Goal: Information Seeking & Learning: Find specific page/section

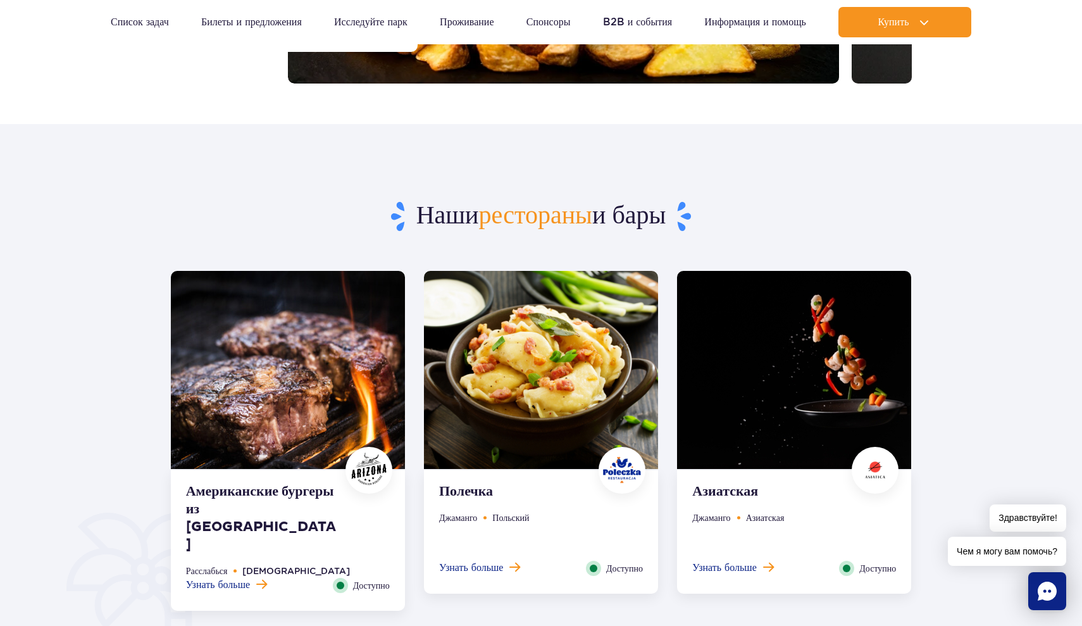
scroll to position [432, 0]
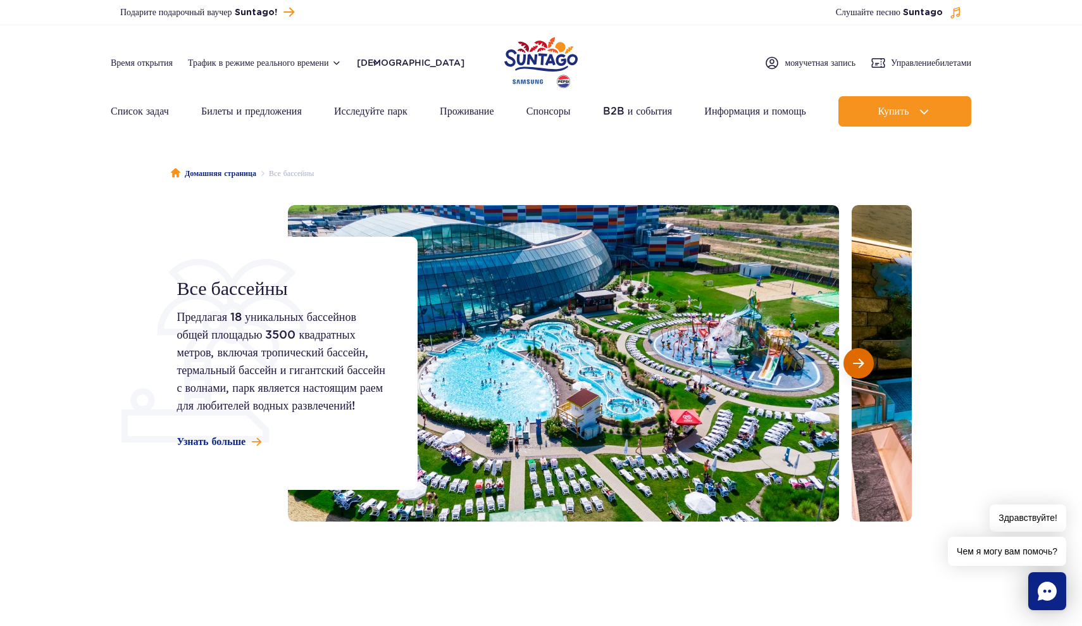
click at [861, 360] on span "Следующий слайд" at bounding box center [858, 363] width 11 height 11
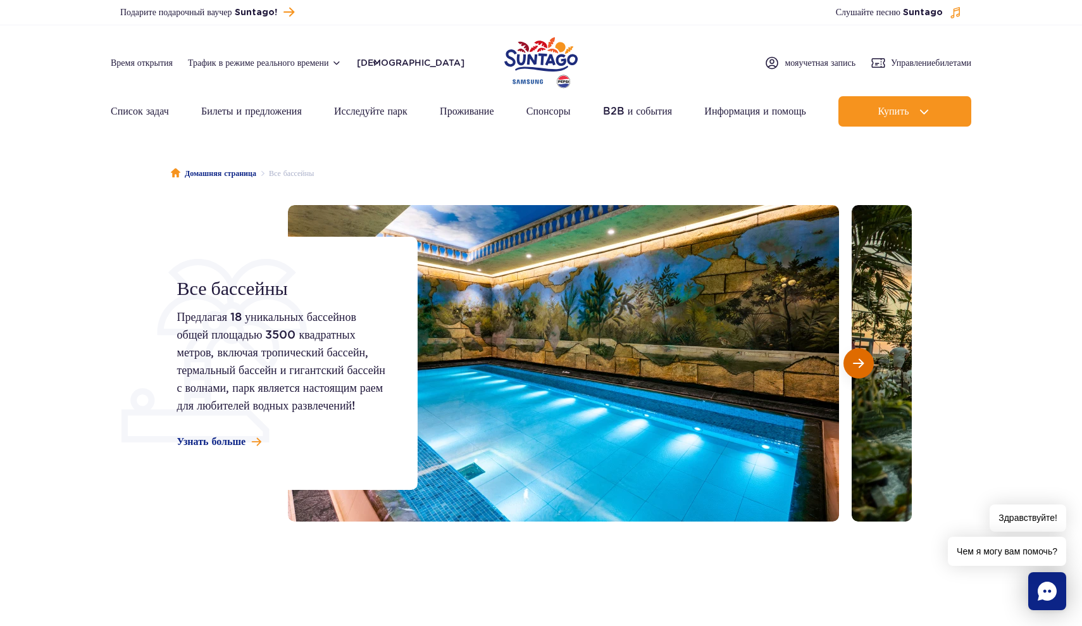
click at [861, 361] on span "Следующий слайд" at bounding box center [858, 363] width 11 height 11
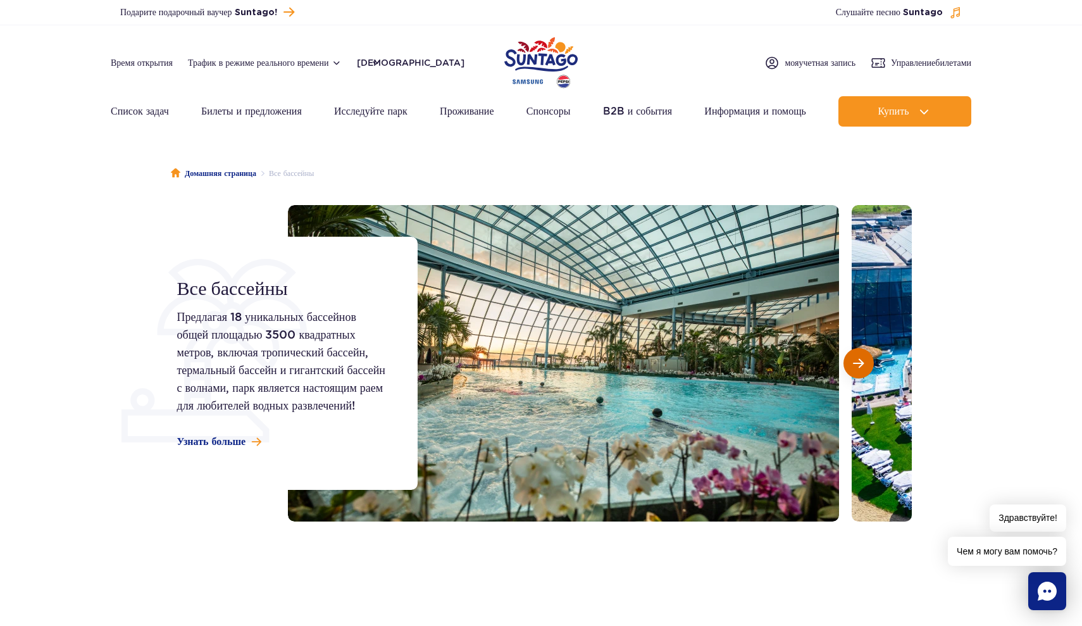
click at [861, 361] on span "Следующий слайд" at bounding box center [858, 363] width 11 height 11
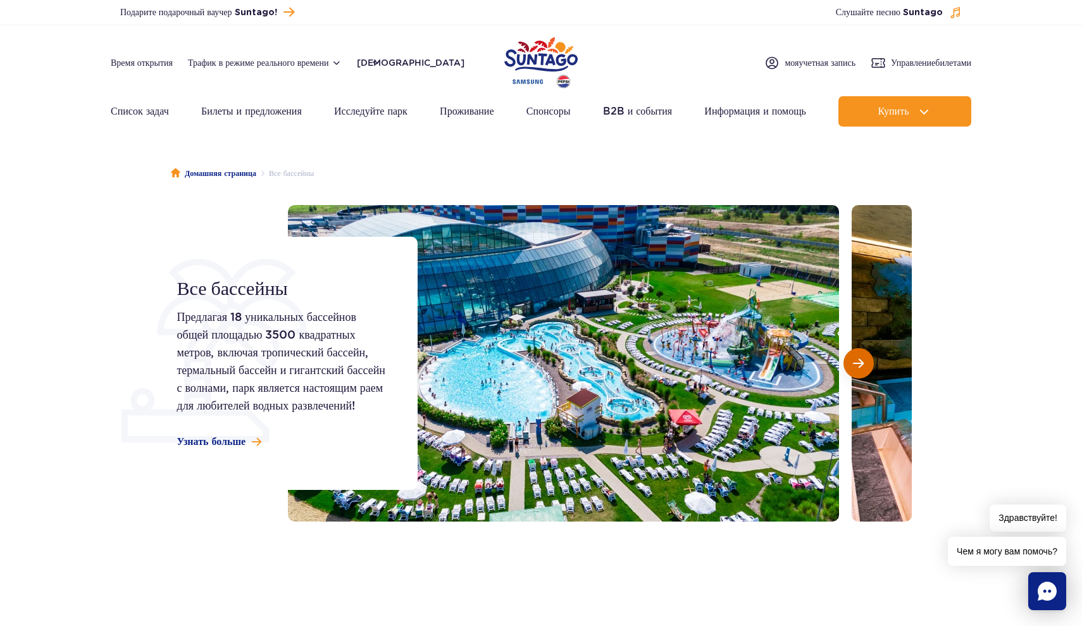
click at [861, 361] on span "Следующий слайд" at bounding box center [858, 363] width 11 height 11
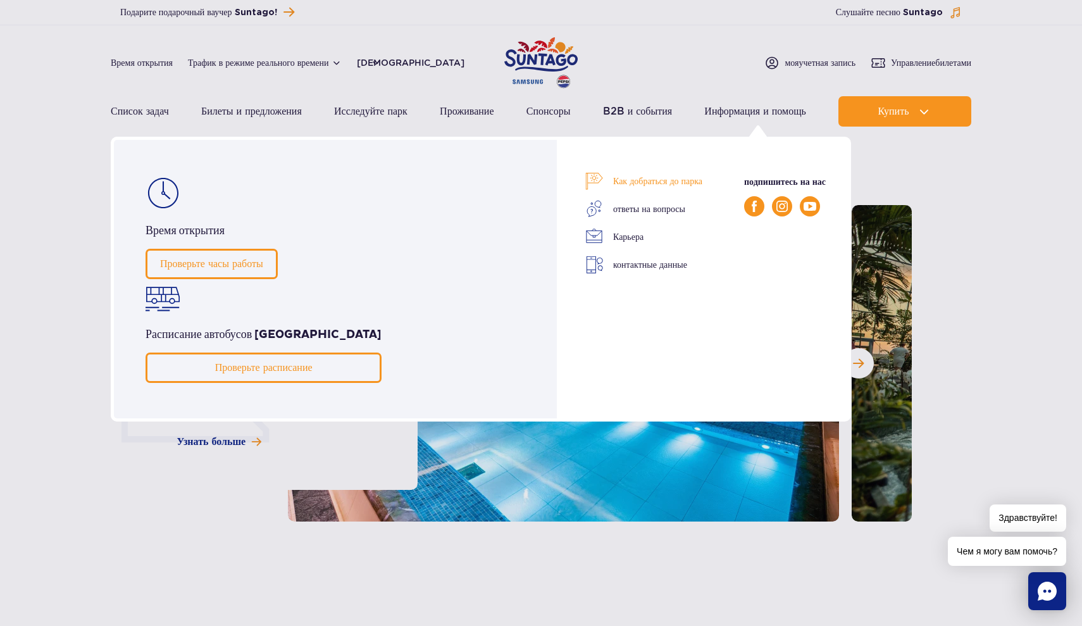
click at [694, 185] on link "Как добраться до парка" at bounding box center [643, 181] width 117 height 18
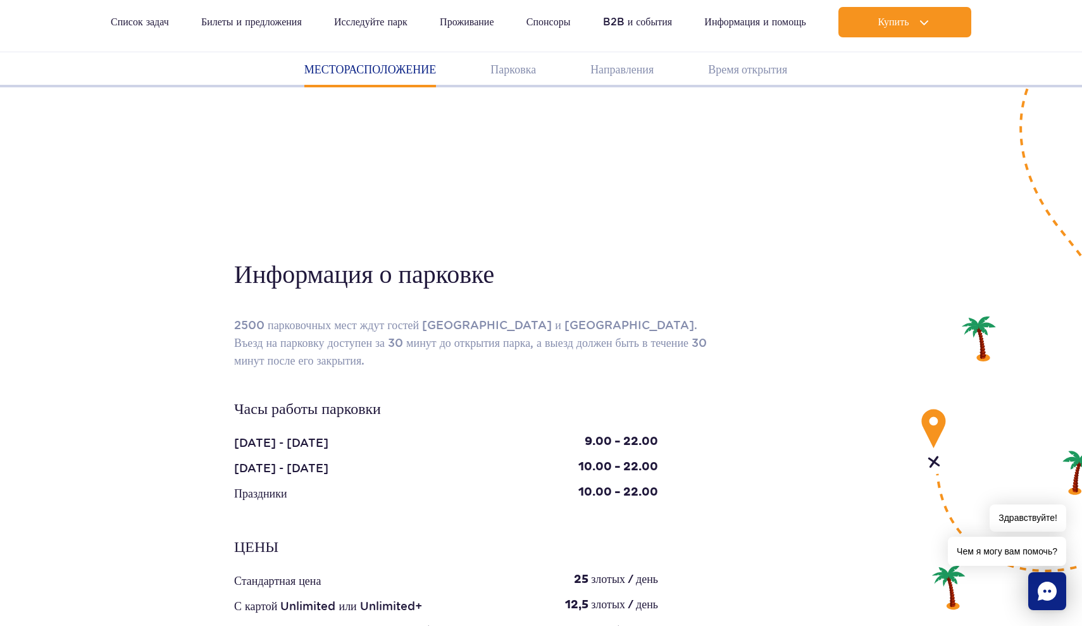
scroll to position [1001, 0]
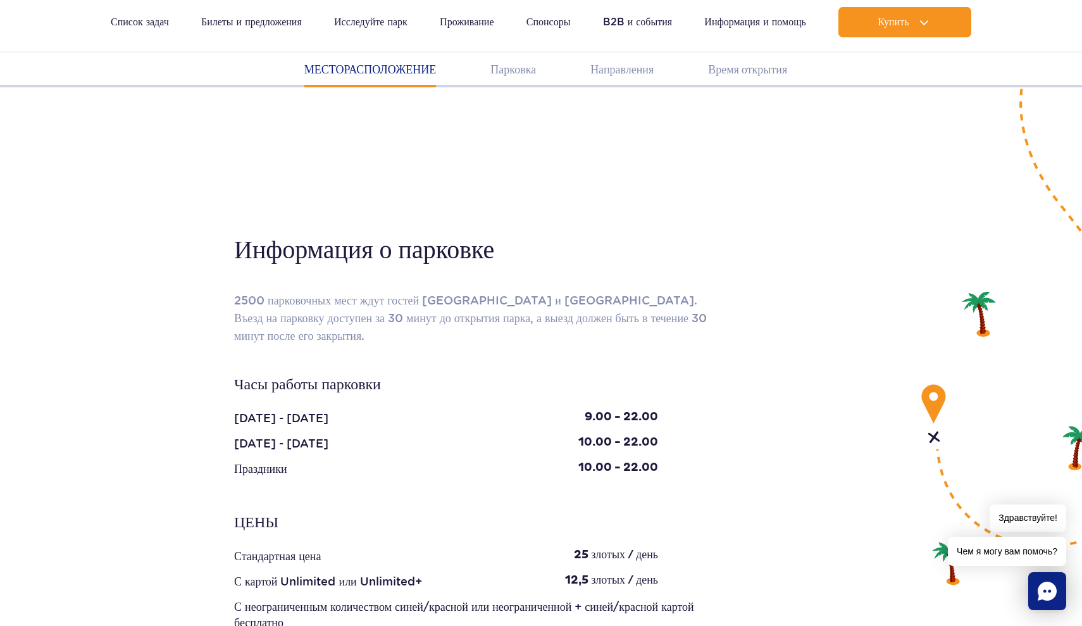
scroll to position [1052, 0]
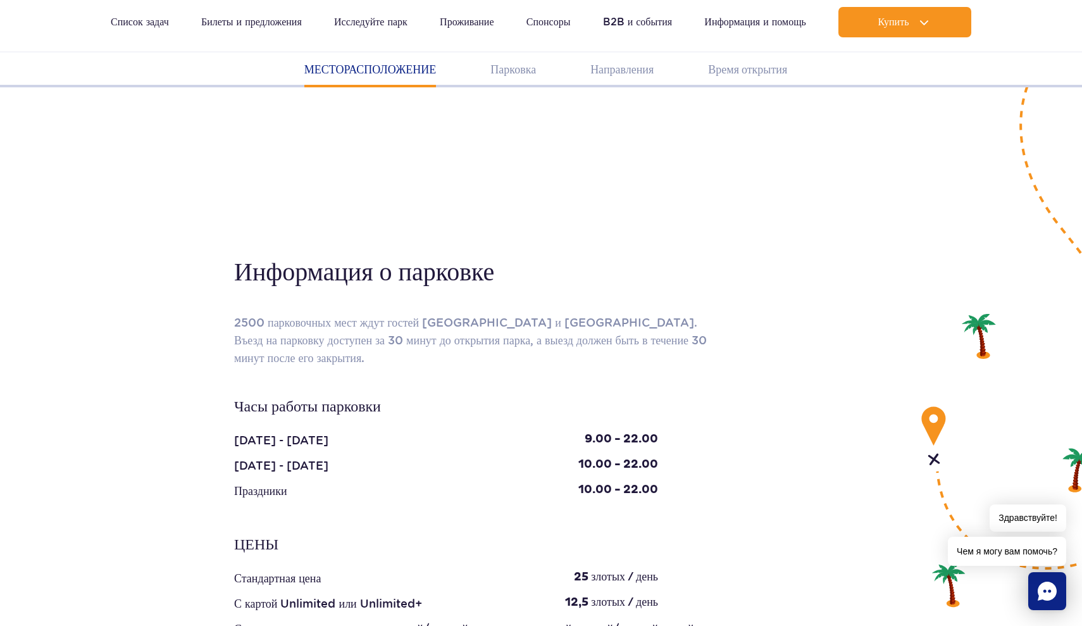
scroll to position [999, 0]
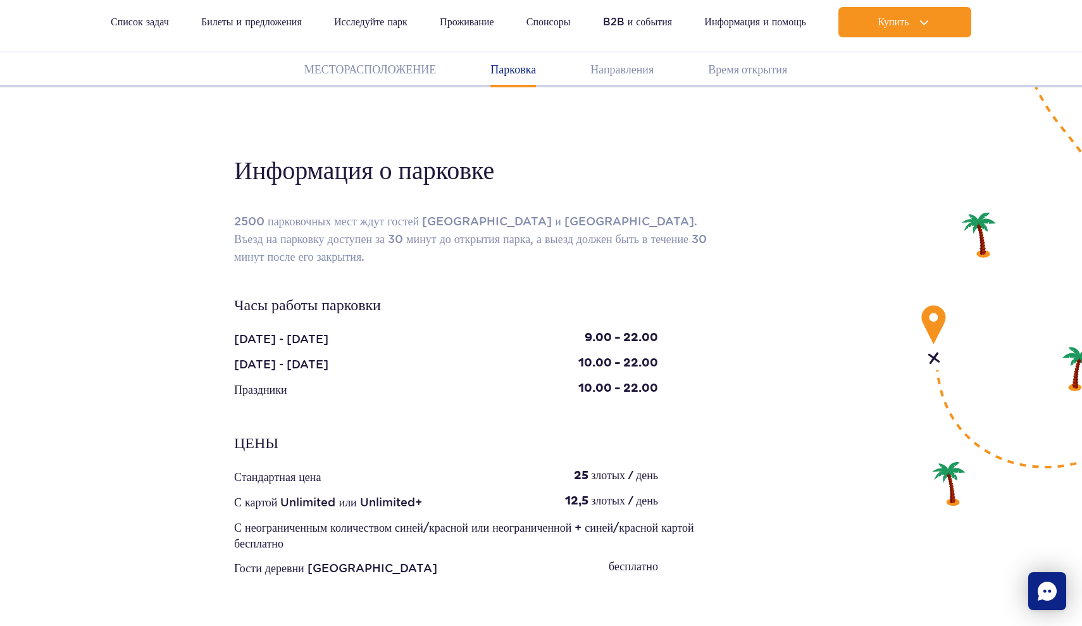
scroll to position [1102, 0]
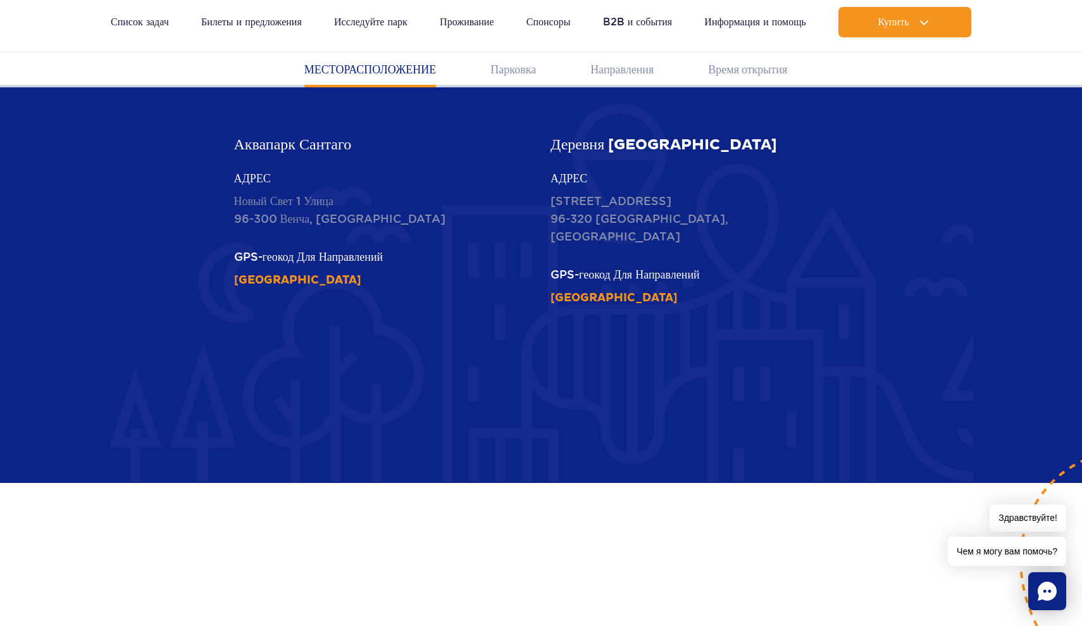
scroll to position [565, 0]
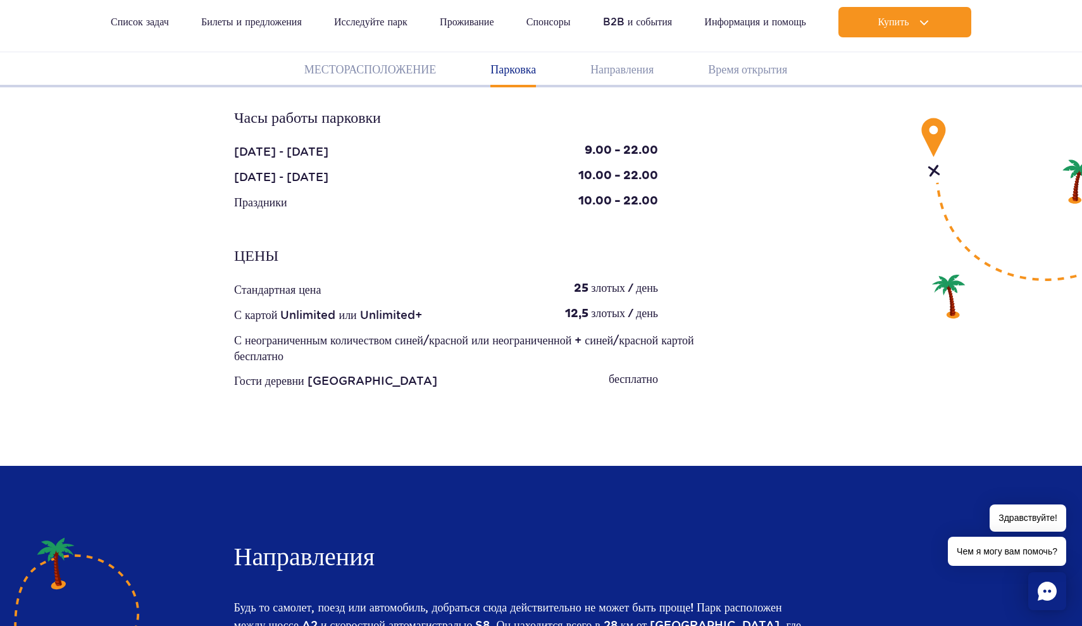
scroll to position [1289, 0]
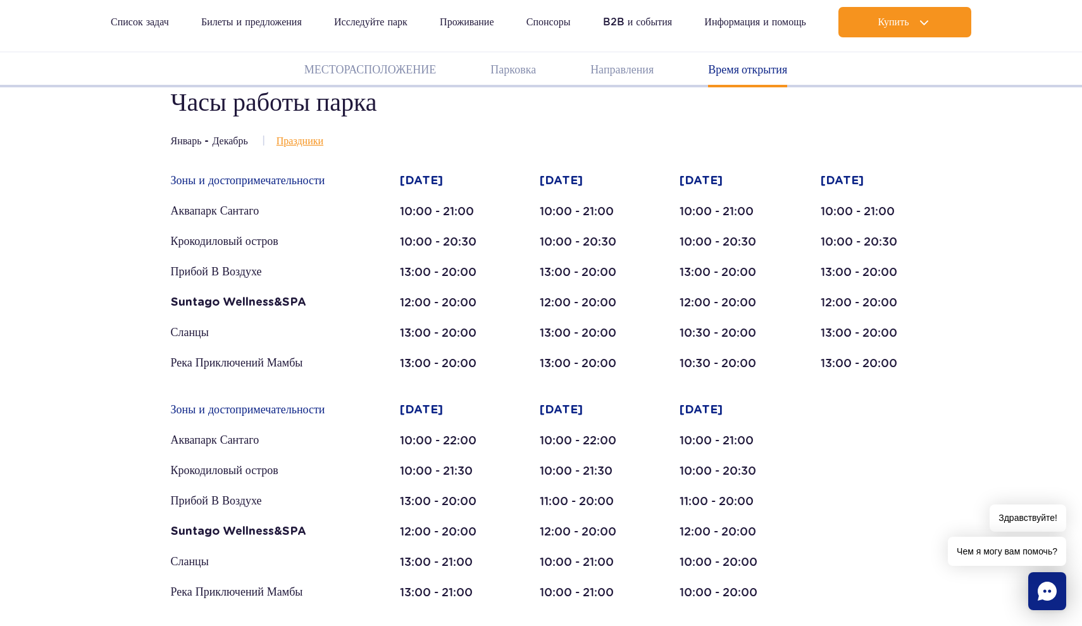
scroll to position [2251, 0]
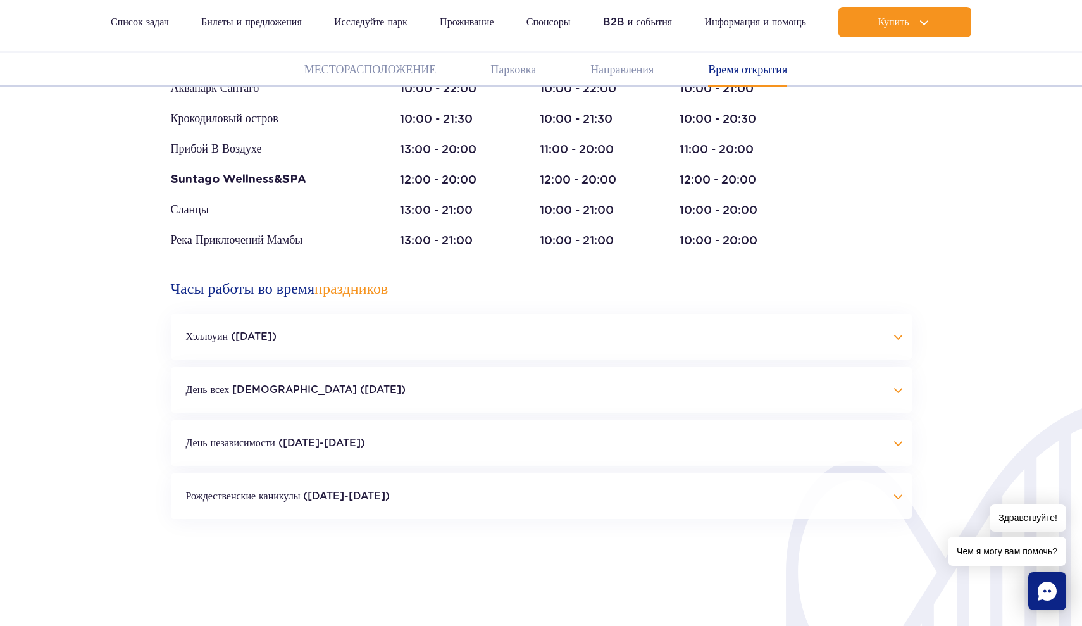
scroll to position [2610, 0]
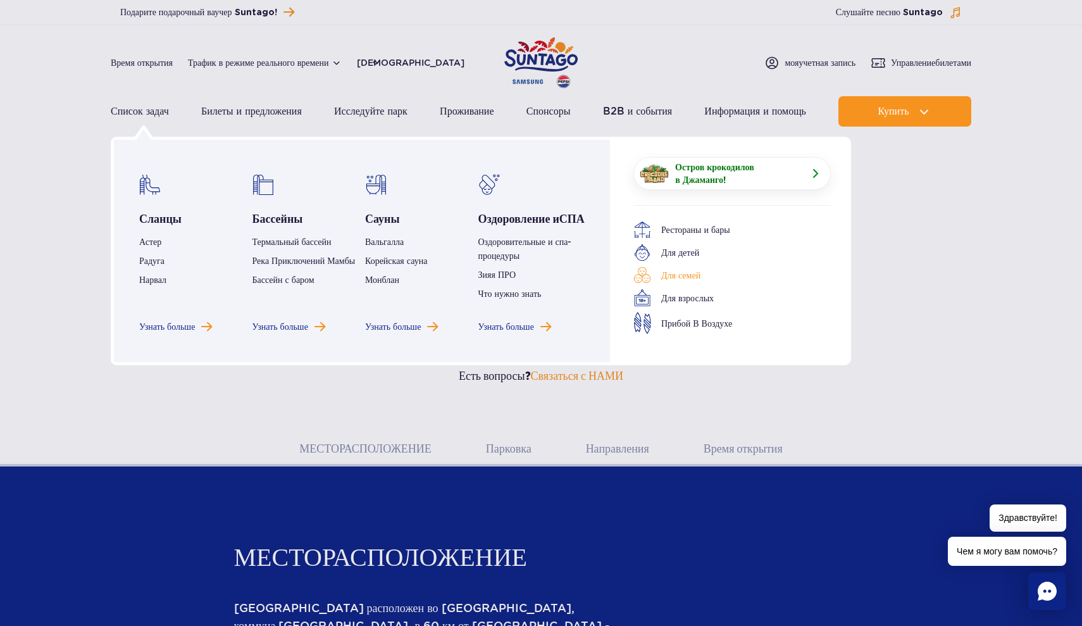
click at [679, 276] on link "Для семей" at bounding box center [723, 275] width 178 height 18
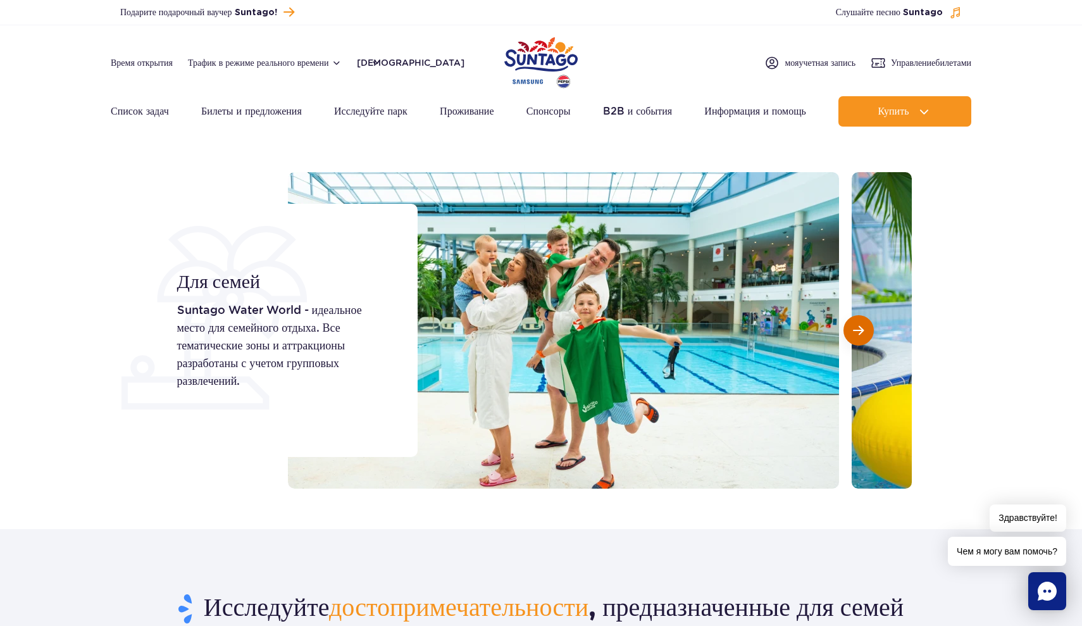
click at [865, 334] on button "Следующий слайд" at bounding box center [859, 330] width 30 height 30
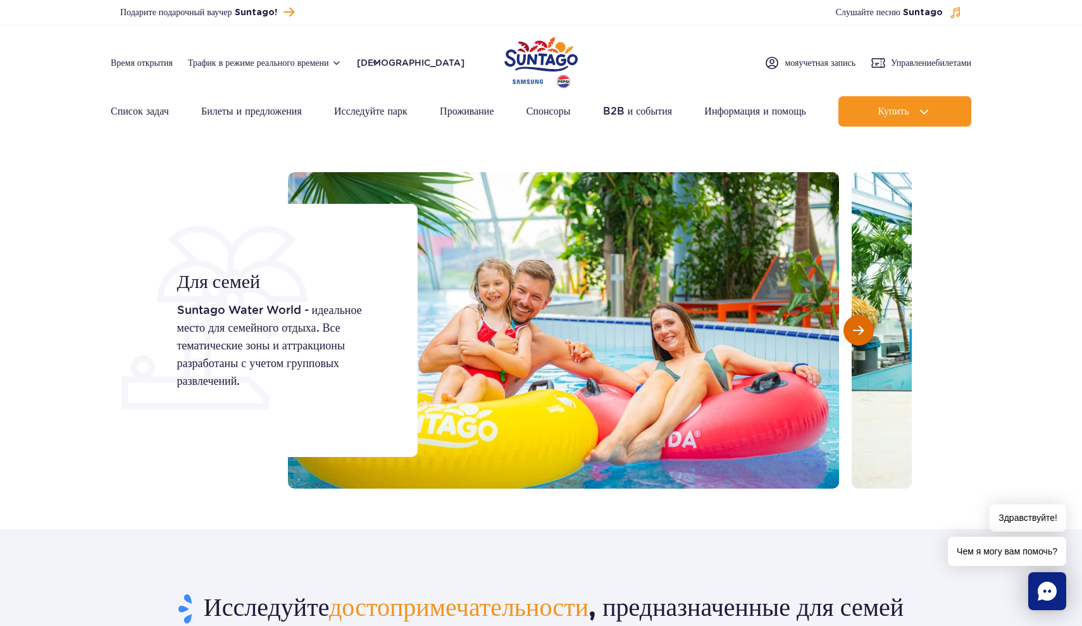
click at [865, 334] on button "Следующий слайд" at bounding box center [859, 330] width 30 height 30
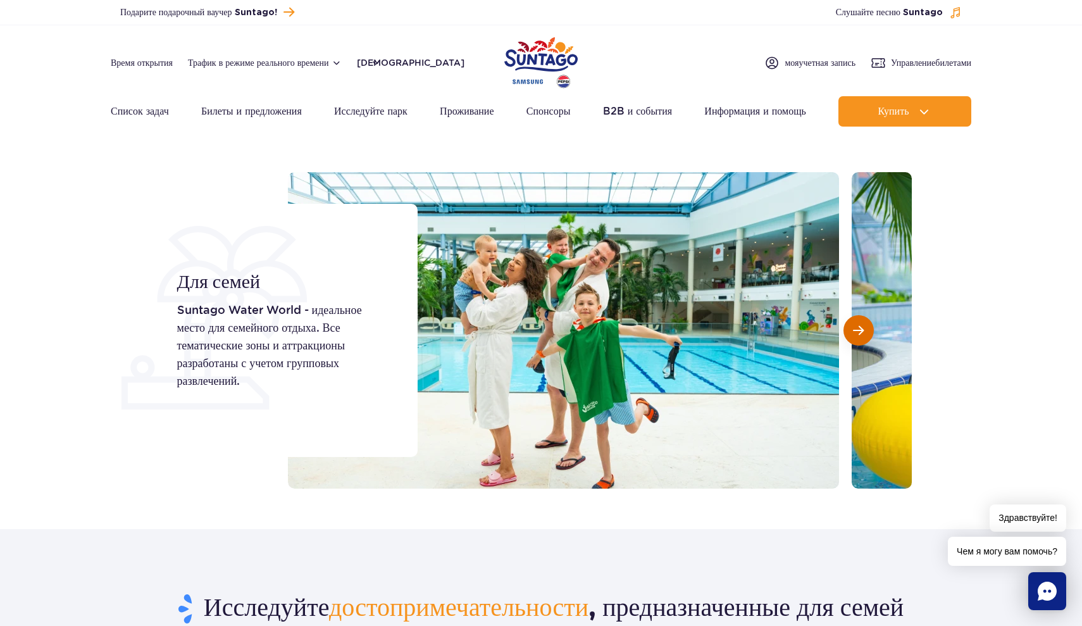
click at [865, 334] on button "Следующий слайд" at bounding box center [859, 330] width 30 height 30
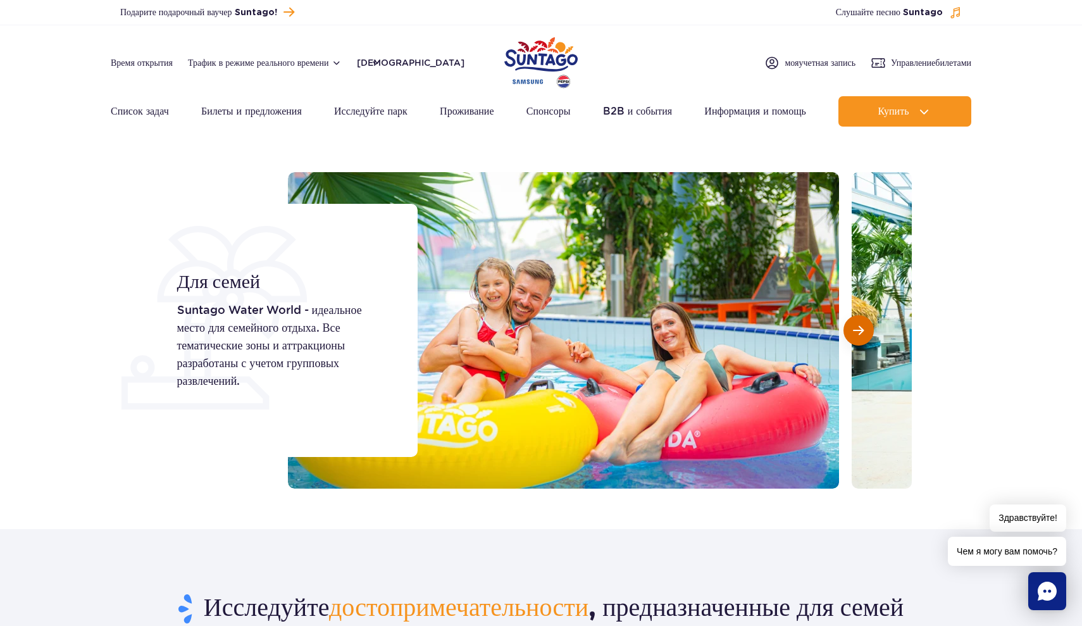
click at [865, 334] on button "Следующий слайд" at bounding box center [859, 330] width 30 height 30
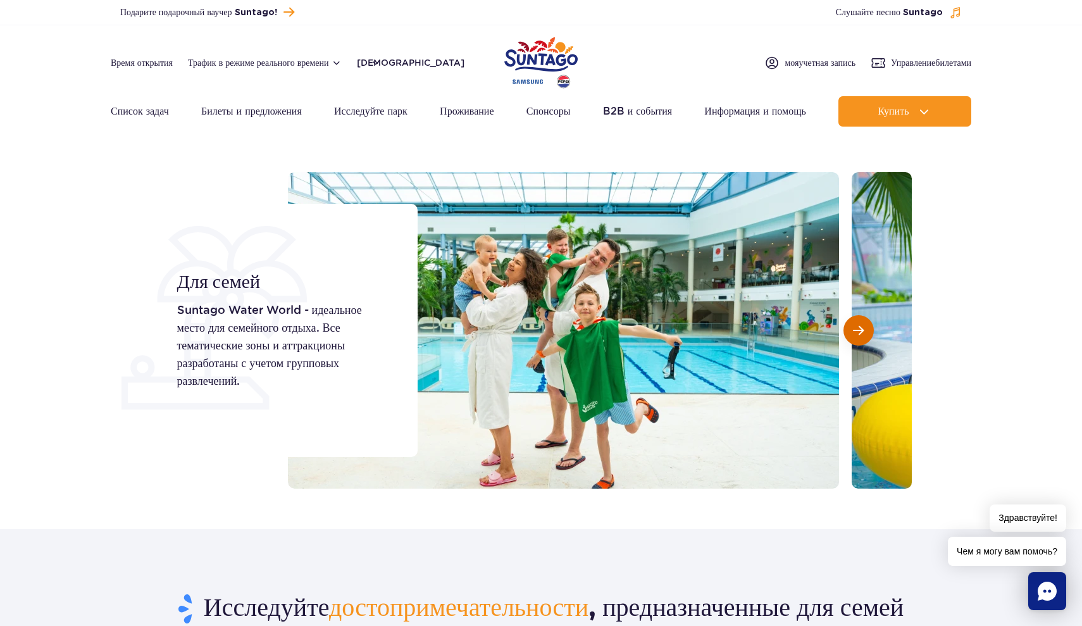
click at [865, 334] on button "Следующий слайд" at bounding box center [859, 330] width 30 height 30
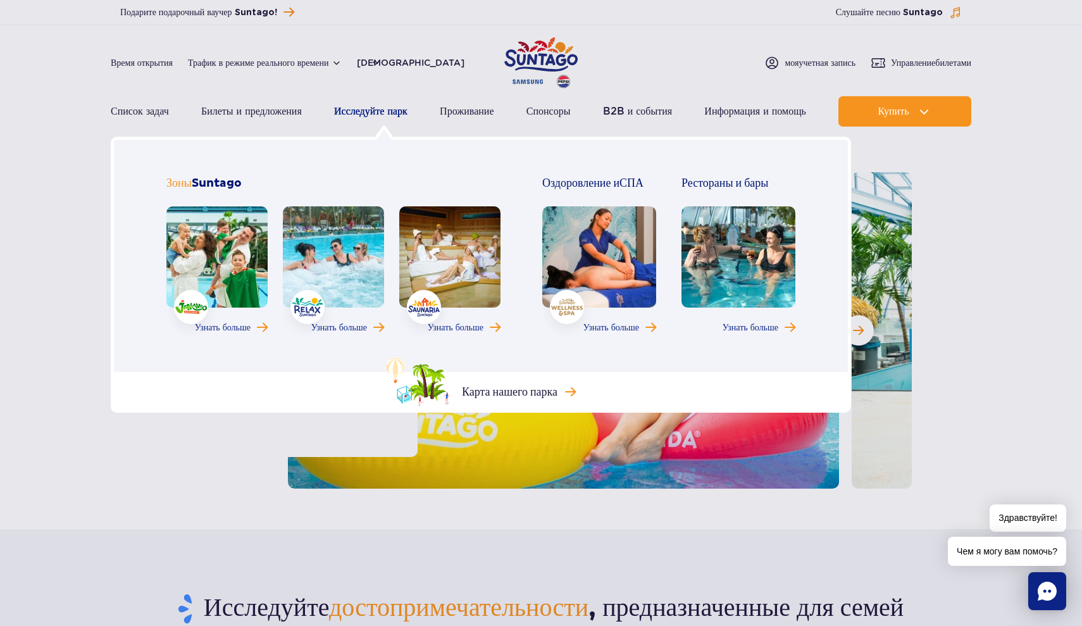
click at [401, 111] on link "Исследуйте парк" at bounding box center [370, 111] width 73 height 30
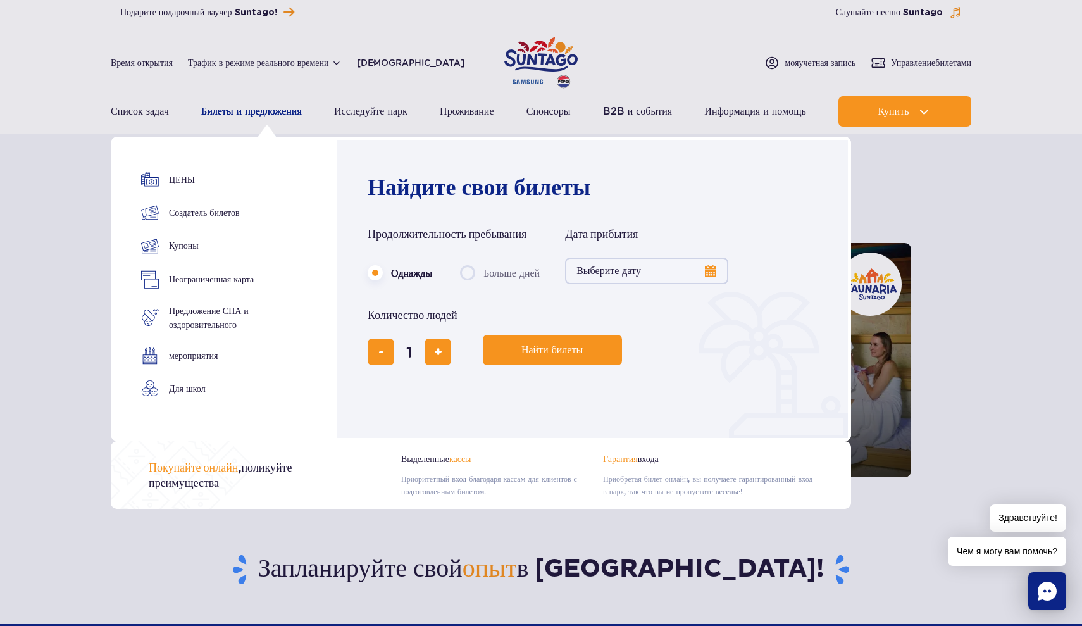
click at [252, 110] on link "Билеты и предложения" at bounding box center [251, 111] width 101 height 30
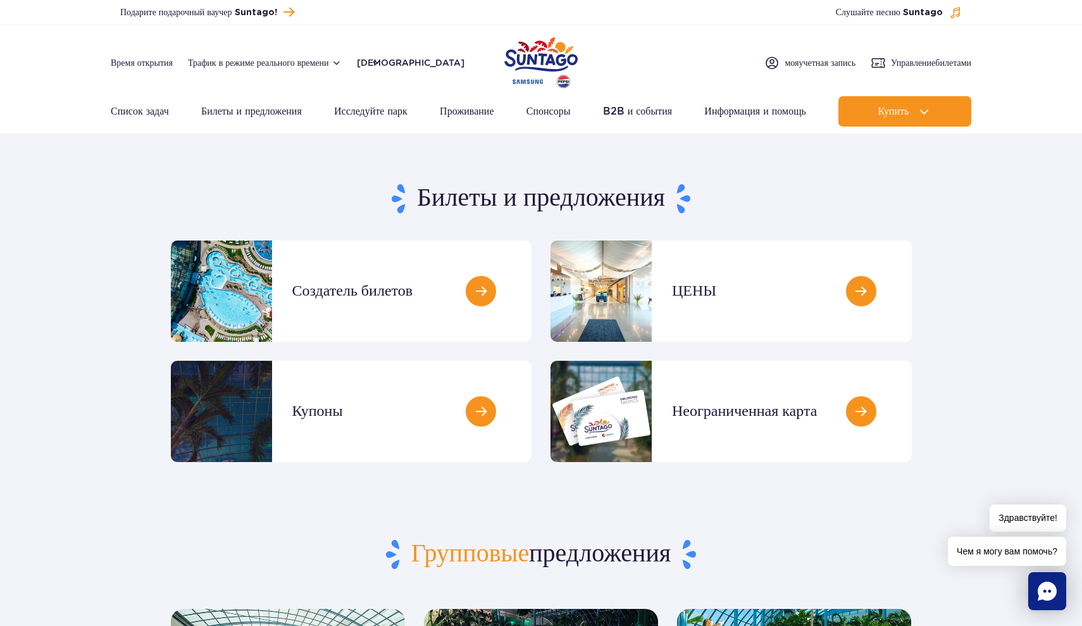
click at [546, 53] on img "Парк Польши" at bounding box center [540, 63] width 73 height 58
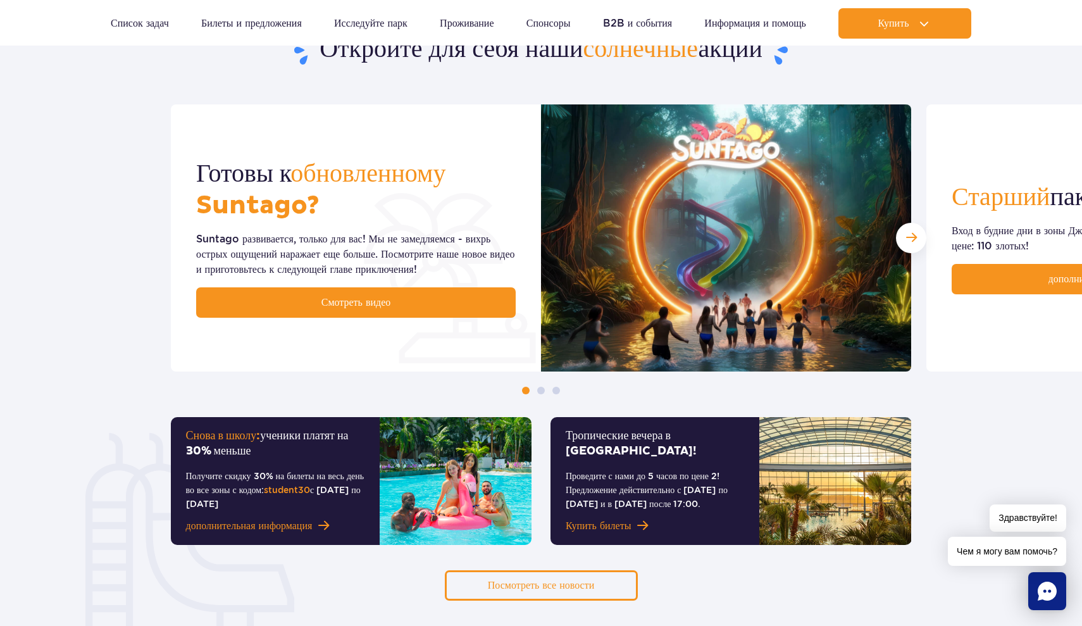
scroll to position [484, 0]
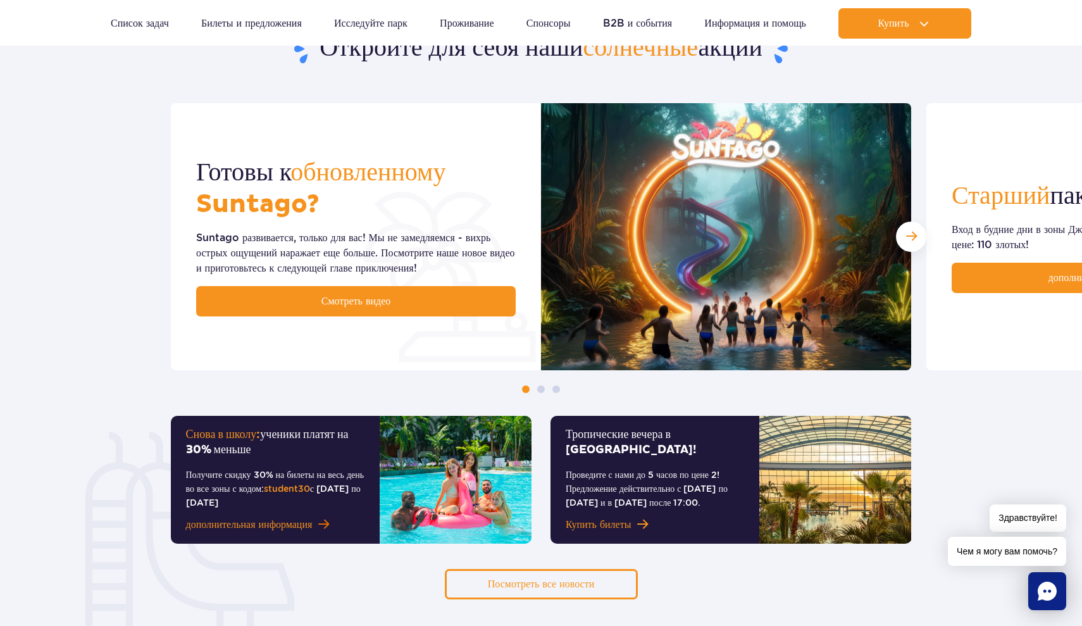
click at [276, 525] on span "дополнительная информация" at bounding box center [249, 524] width 127 height 15
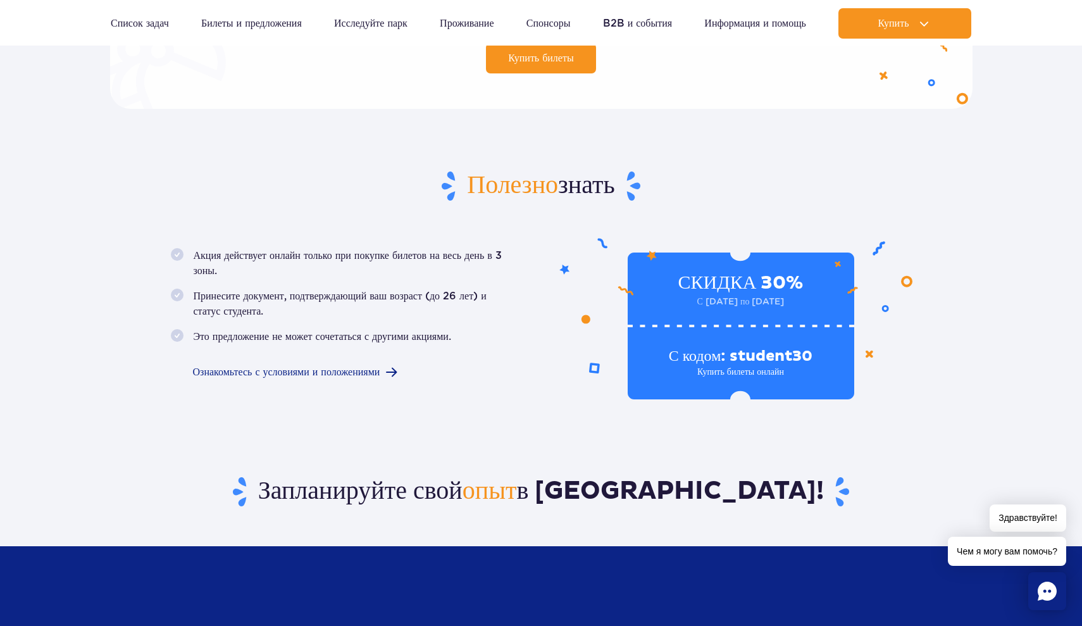
scroll to position [618, 0]
